Goal: Transaction & Acquisition: Purchase product/service

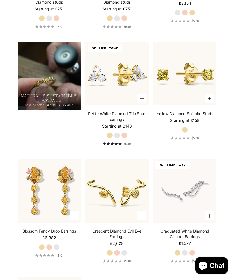
scroll to position [515, 0]
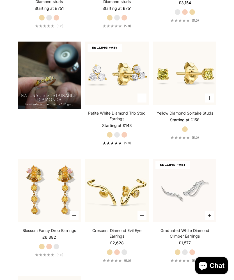
click at [124, 122] on link "Petite White Diamond Trio Stud Earrings" at bounding box center [116, 116] width 63 height 11
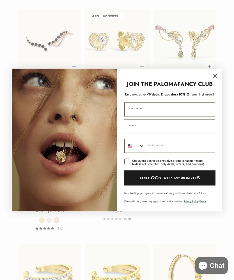
scroll to position [783, 0]
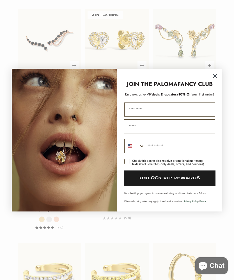
click at [213, 80] on circle "Close dialog" at bounding box center [215, 75] width 9 height 9
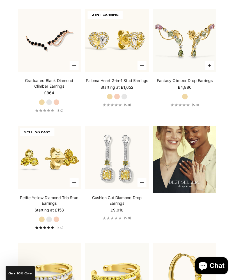
click at [215, 72] on img at bounding box center [184, 40] width 63 height 63
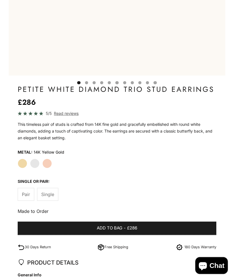
scroll to position [0, 18]
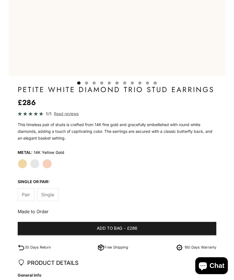
click at [33, 163] on label "White Gold" at bounding box center [35, 164] width 10 height 10
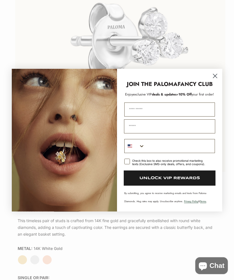
scroll to position [0, 447]
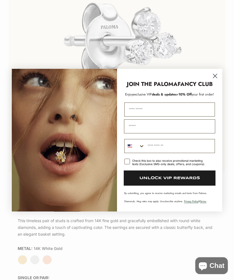
click at [214, 76] on icon "Close dialog" at bounding box center [215, 76] width 4 height 4
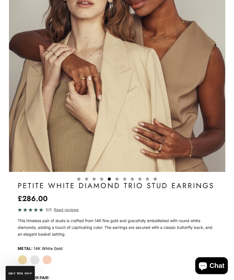
scroll to position [0, 895]
